Goal: Download file/media

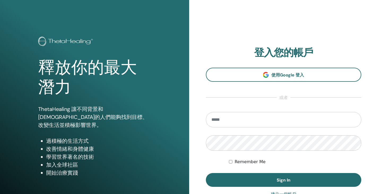
click at [222, 122] on input "email" at bounding box center [284, 119] width 156 height 15
type input "**********"
click at [206, 173] on button "Sign In" at bounding box center [284, 180] width 156 height 14
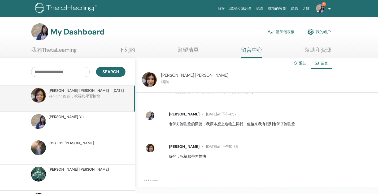
scroll to position [64, 0]
click at [322, 7] on img at bounding box center [320, 8] width 8 height 8
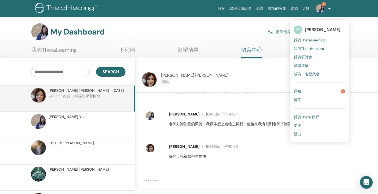
click at [314, 91] on link "通知 2" at bounding box center [318, 91] width 51 height 8
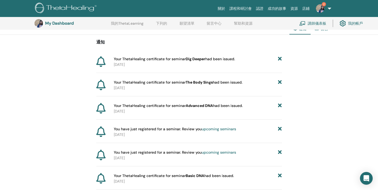
scroll to position [39, 0]
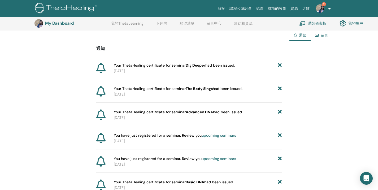
click at [321, 6] on img at bounding box center [320, 8] width 8 height 8
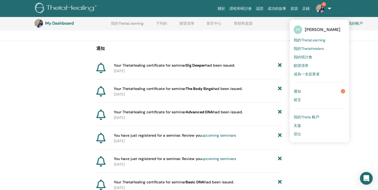
click at [331, 91] on link "通知 2" at bounding box center [318, 91] width 51 height 8
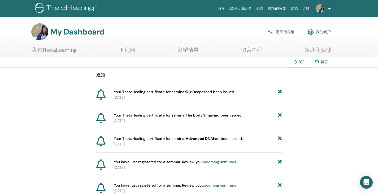
click at [60, 50] on font "我的ThetaLearning" at bounding box center [53, 49] width 45 height 7
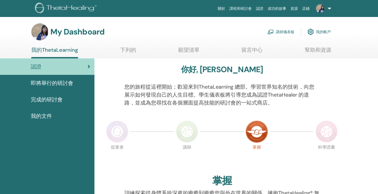
click at [67, 99] on div "完成的研討會" at bounding box center [47, 99] width 86 height 8
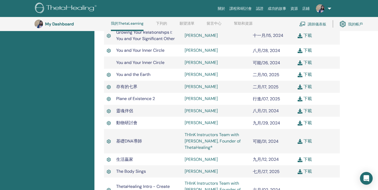
scroll to position [412, 0]
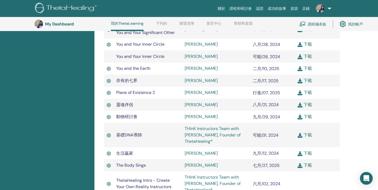
click at [303, 162] on font "下載" at bounding box center [307, 165] width 8 height 6
click at [307, 125] on td "下載" at bounding box center [317, 135] width 45 height 24
click at [306, 132] on font "下載" at bounding box center [307, 135] width 8 height 6
click at [308, 90] on font "下載" at bounding box center [307, 93] width 8 height 6
click at [314, 171] on td at bounding box center [317, 183] width 45 height 24
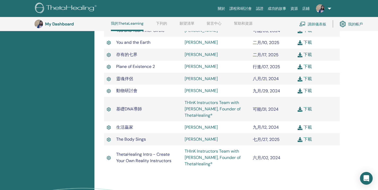
scroll to position [438, 0]
